Goal: Contribute content

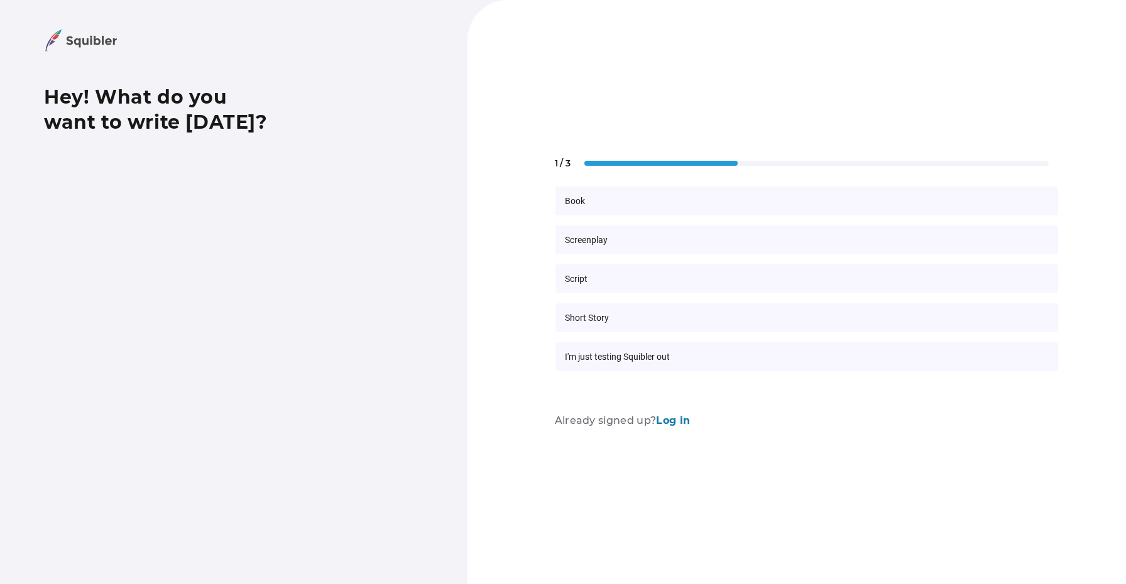
click at [606, 285] on div "Script" at bounding box center [807, 279] width 503 height 29
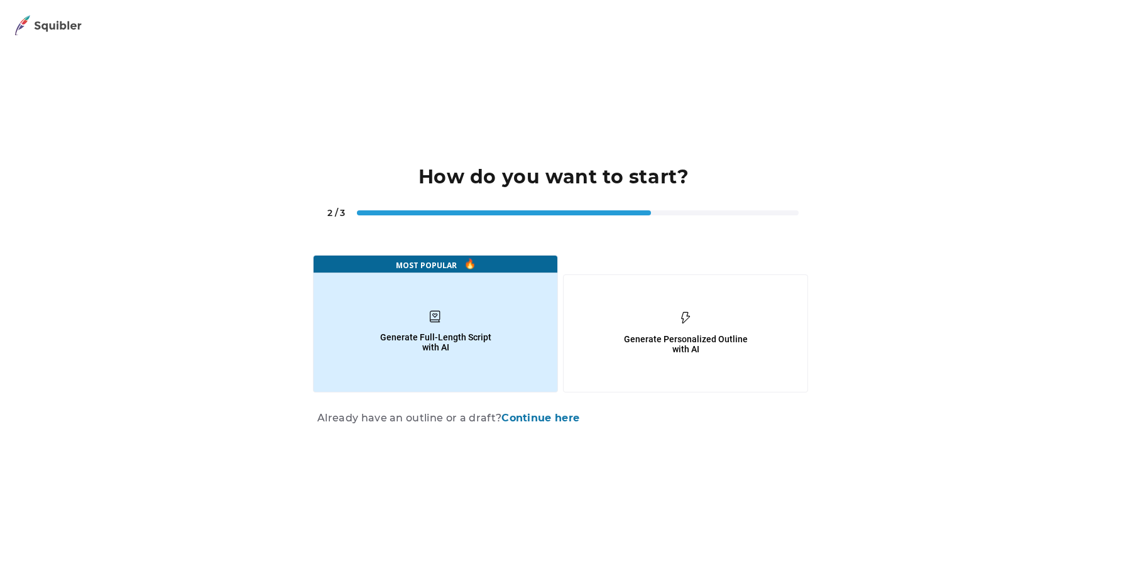
click at [492, 311] on icon at bounding box center [436, 317] width 244 height 12
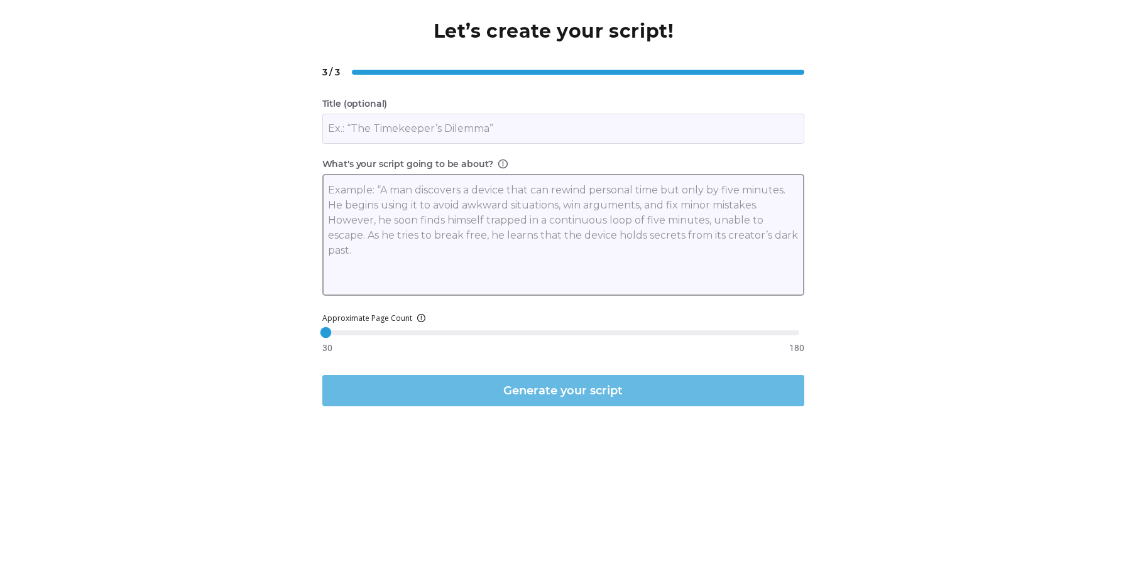
click at [332, 219] on textarea at bounding box center [563, 236] width 471 height 108
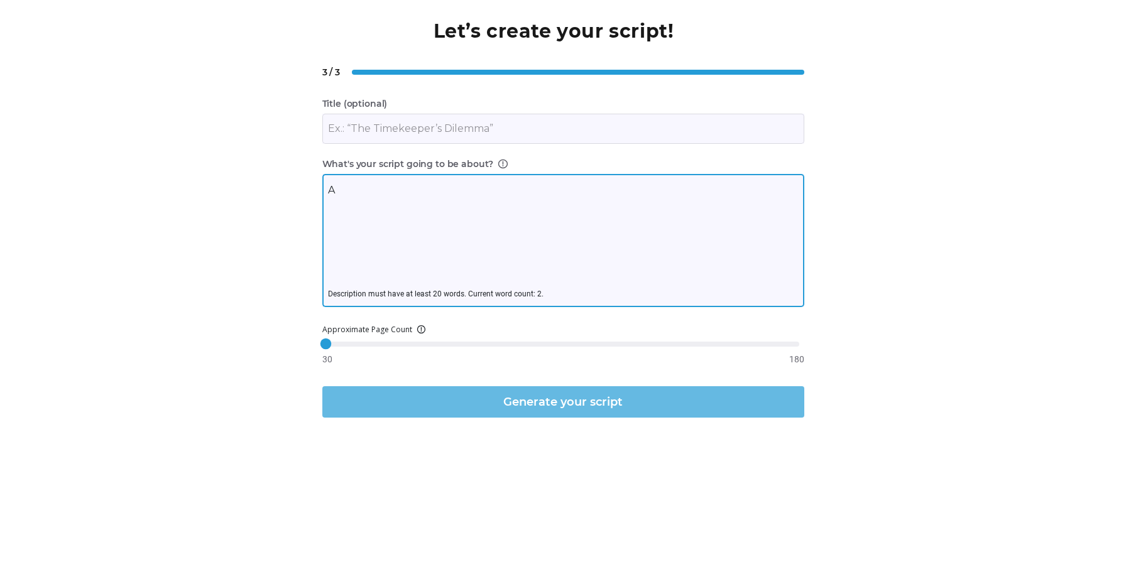
type textarea "A"
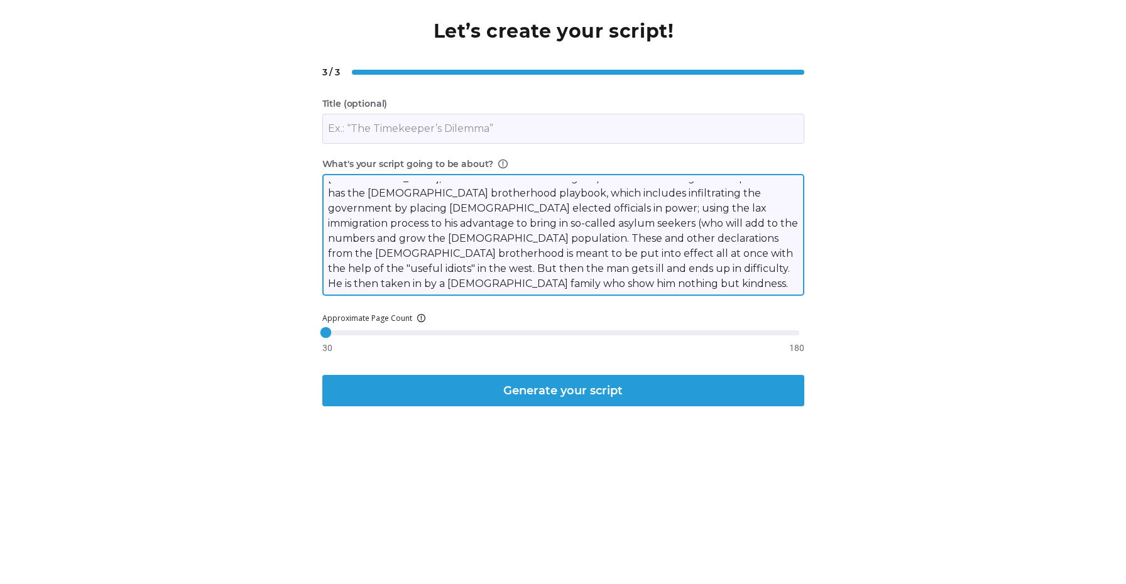
scroll to position [42, 0]
type textarea "A radical [DEMOGRAPHIC_DATA] man moves from the [GEOGRAPHIC_DATA] to [GEOGRAPHI…"
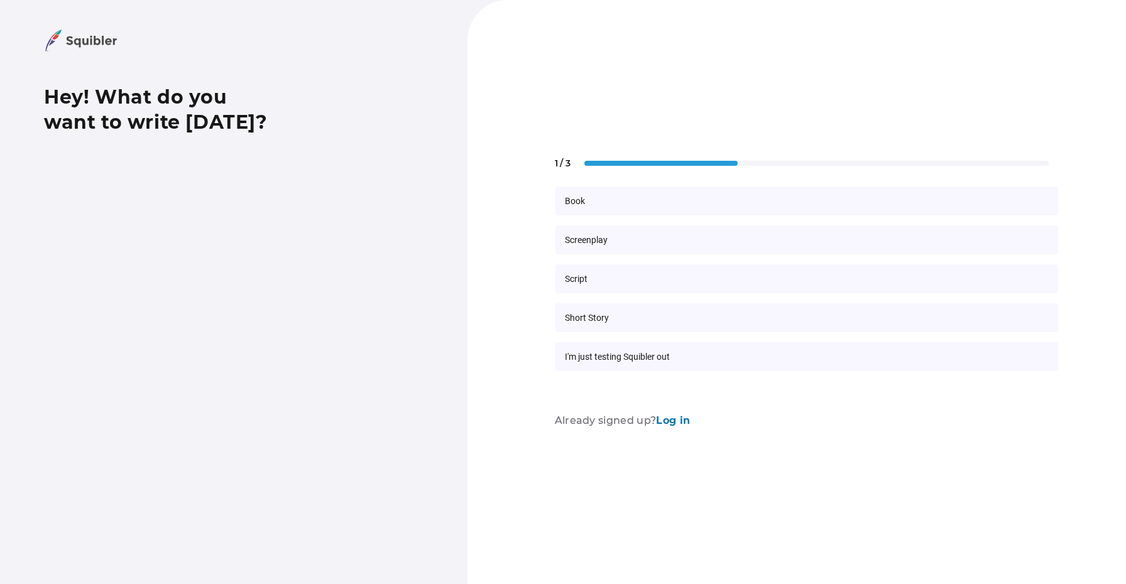
click at [585, 275] on span "Script" at bounding box center [576, 278] width 23 height 11
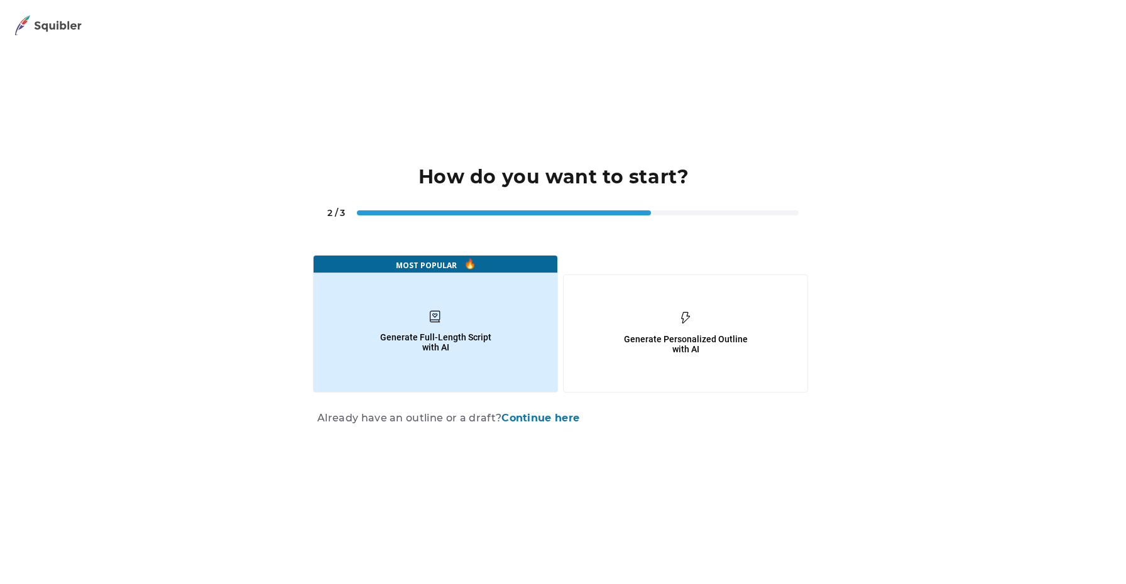
click at [464, 311] on icon at bounding box center [436, 317] width 244 height 12
